Goal: Check status: Check status

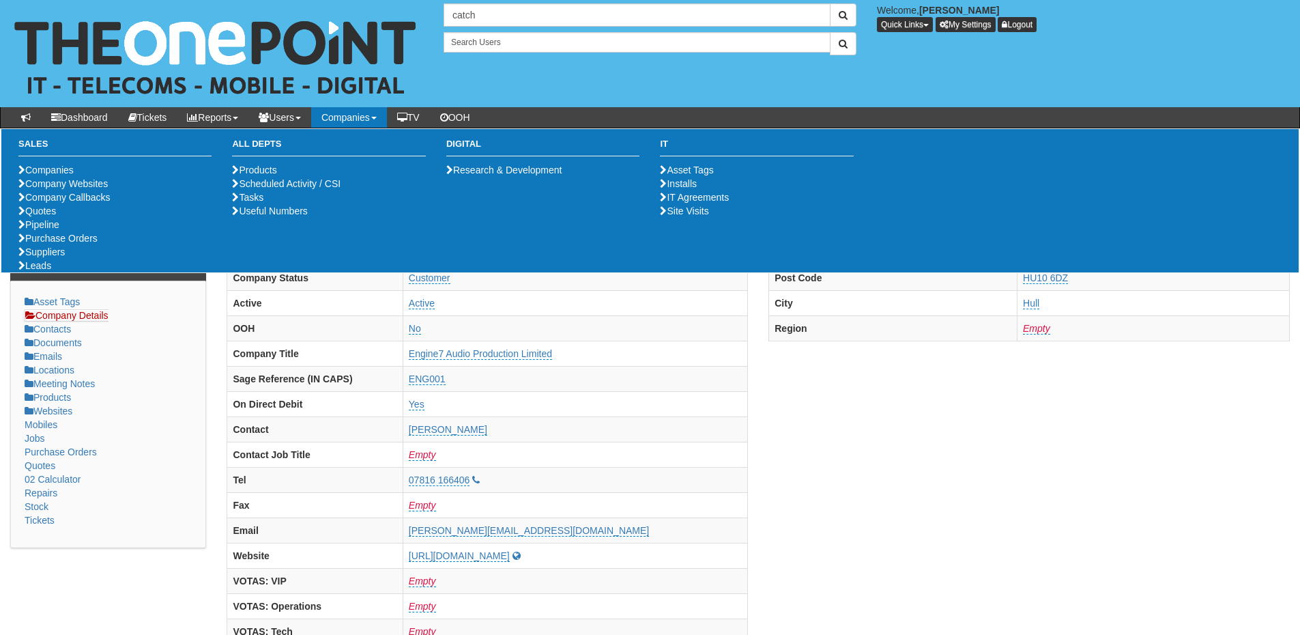
click at [488, 7] on input "catch" at bounding box center [637, 14] width 387 height 23
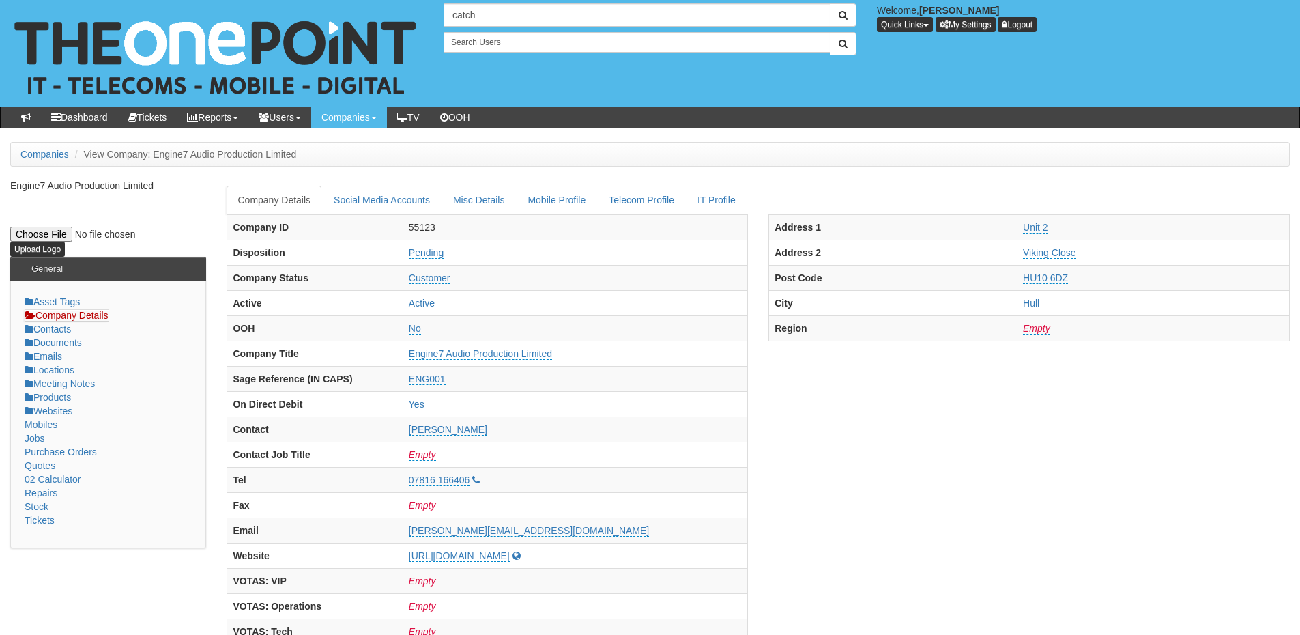
drag, startPoint x: 488, startPoint y: 10, endPoint x: 428, endPoint y: 17, distance: 60.5
click at [428, 17] on div "16 results are available, use up and down arrow keys to navigate. catch Welcome…" at bounding box center [650, 53] width 1321 height 107
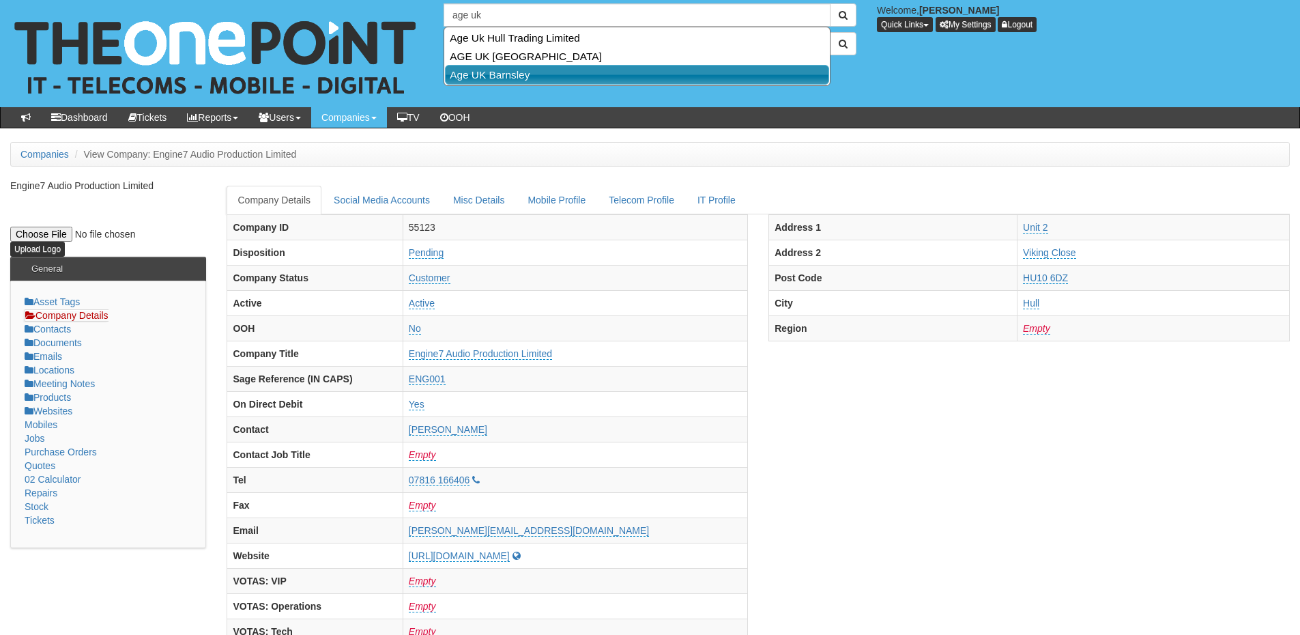
click at [511, 76] on link "Age UK Barnsley" at bounding box center [637, 75] width 384 height 20
type input "Age UK Barnsley"
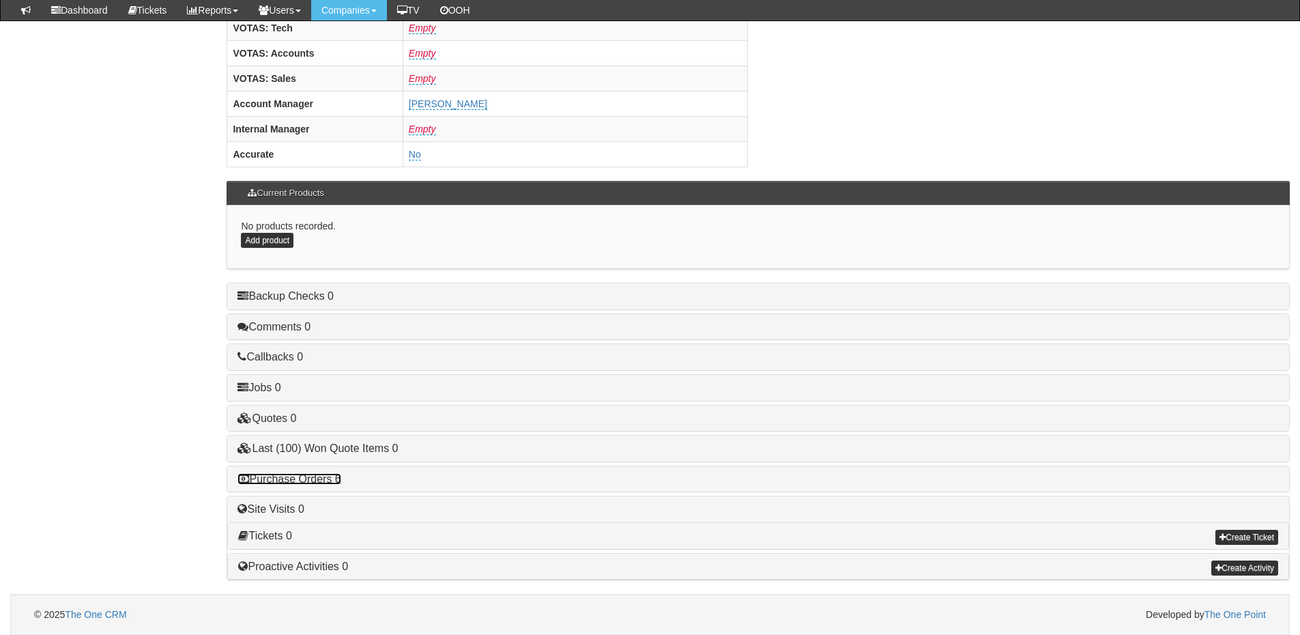
click at [303, 477] on link "Purchase Orders 6" at bounding box center [289, 479] width 103 height 12
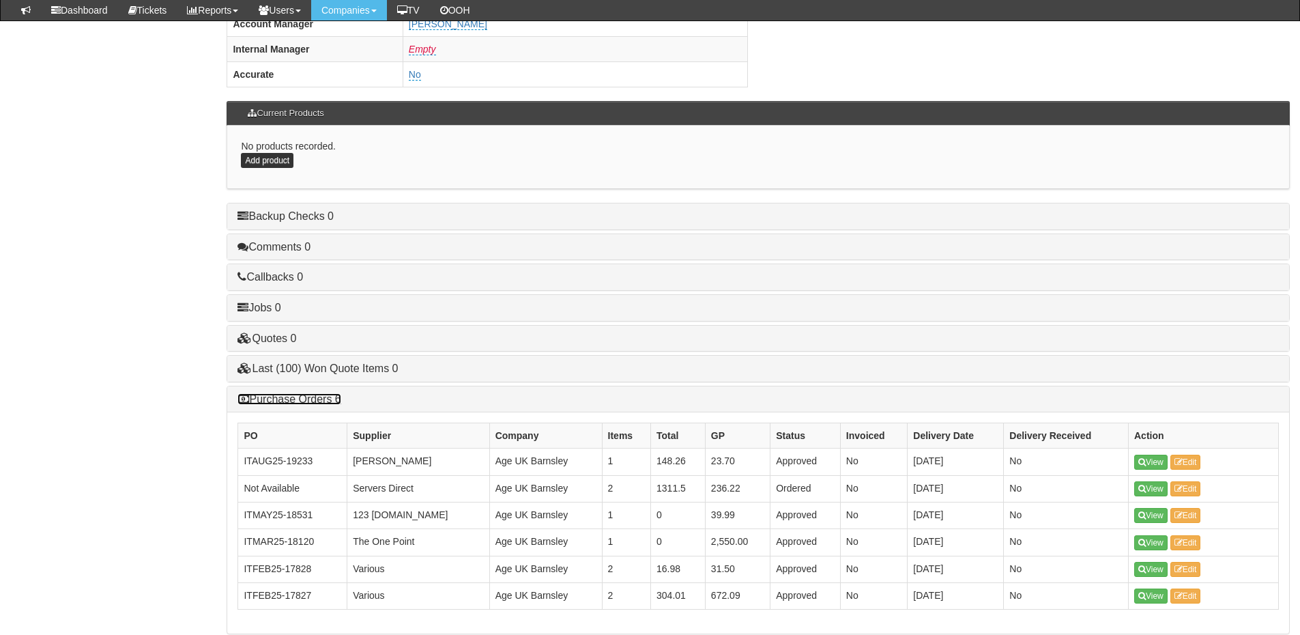
scroll to position [705, 0]
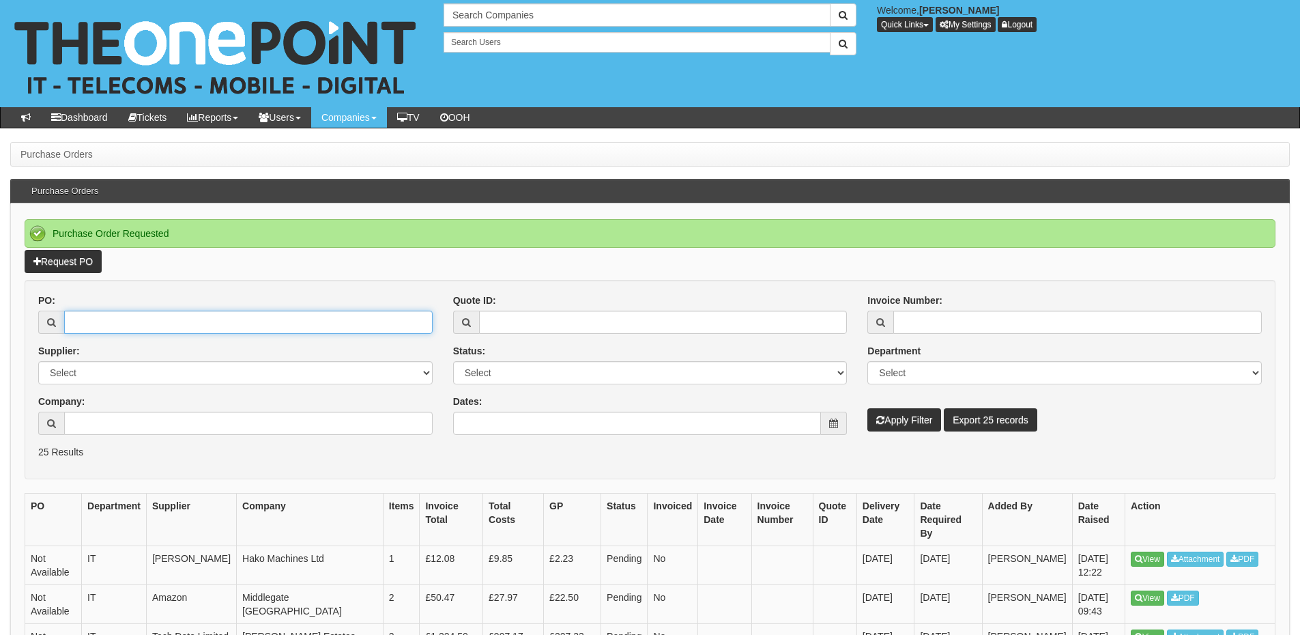
click at [107, 331] on input "PO:" at bounding box center [248, 322] width 369 height 23
paste input "19225"
type input "19225"
click at [913, 430] on button "Apply Filter" at bounding box center [905, 419] width 74 height 23
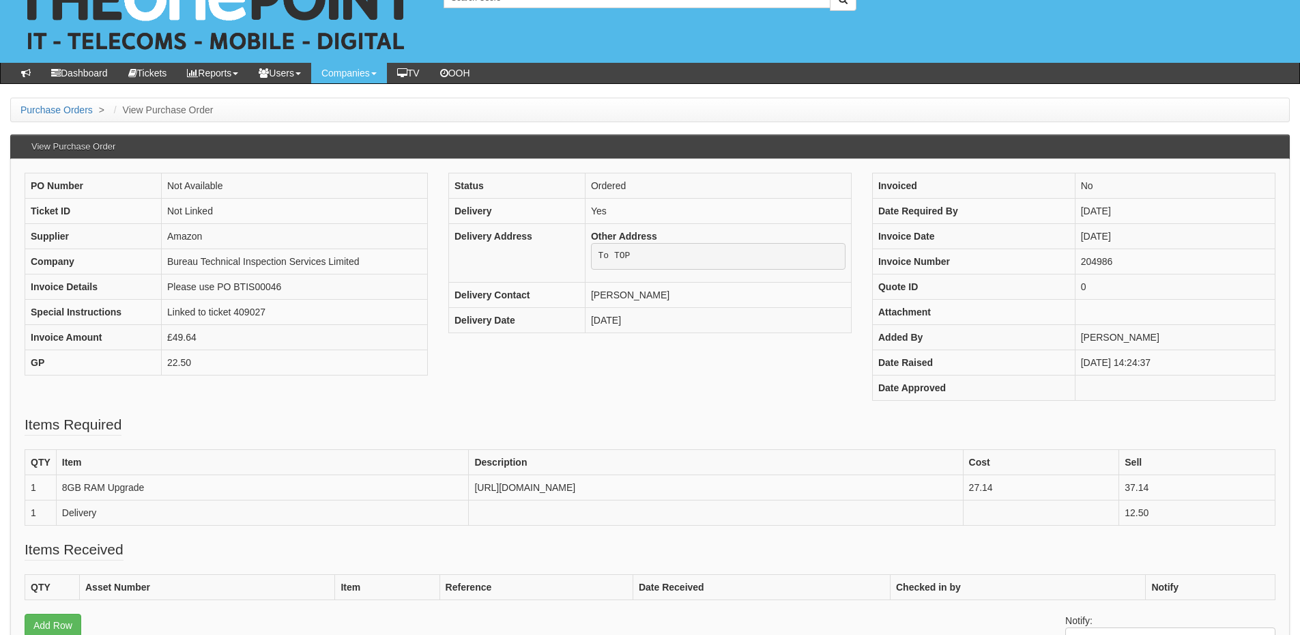
scroll to position [68, 0]
